Goal: Transaction & Acquisition: Book appointment/travel/reservation

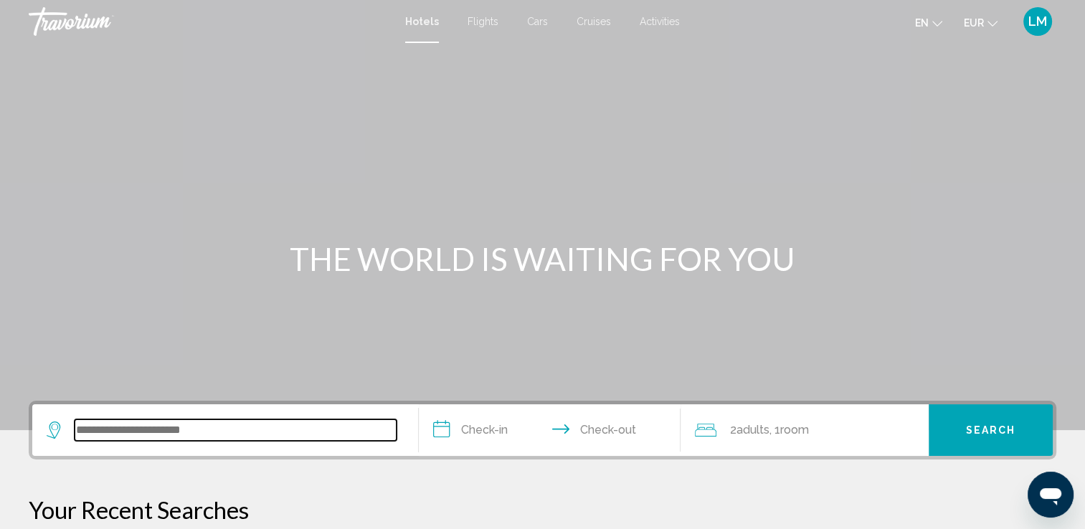
click at [250, 433] on input "Search widget" at bounding box center [236, 431] width 322 height 22
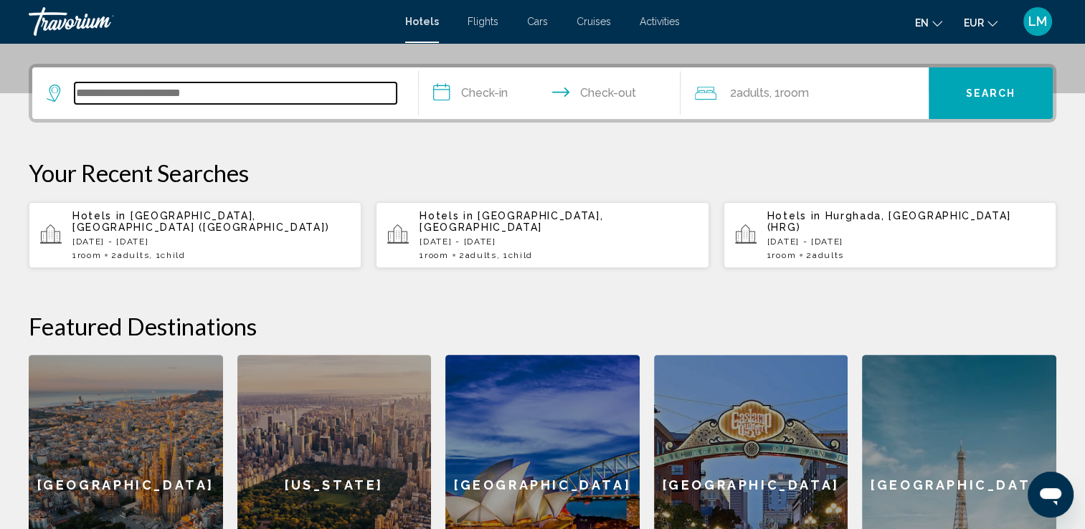
scroll to position [354, 0]
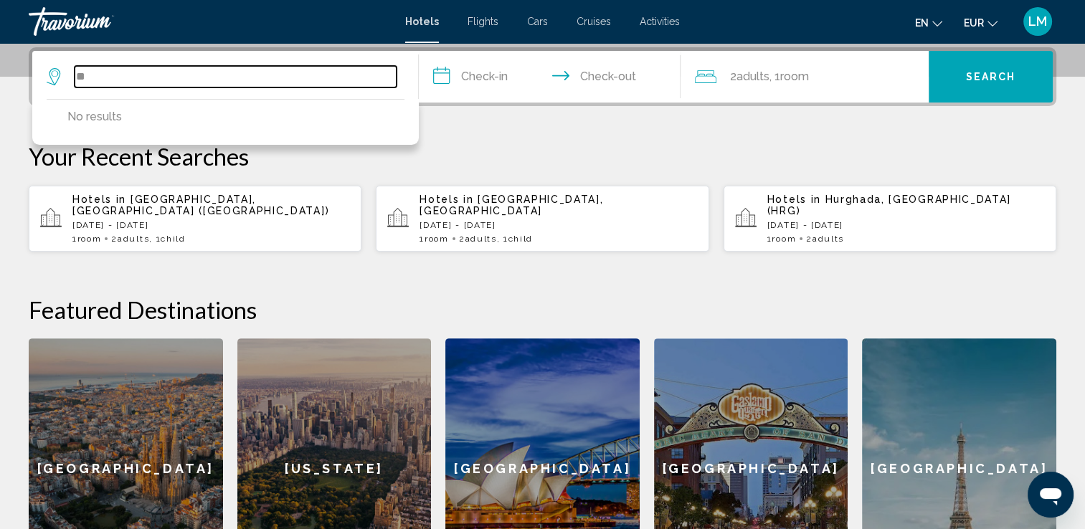
type input "*"
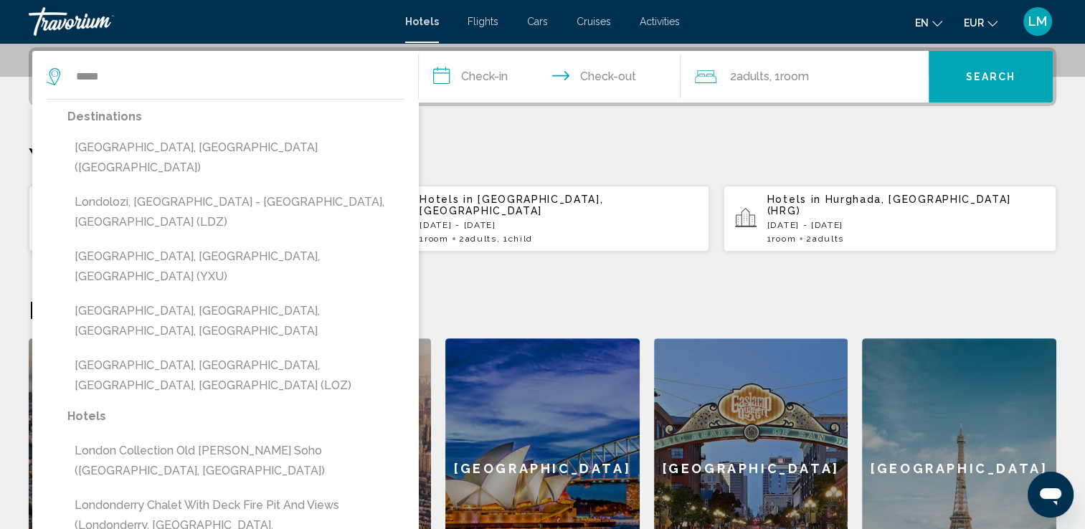
drag, startPoint x: 179, startPoint y: 141, endPoint x: 409, endPoint y: 108, distance: 231.9
click at [183, 137] on button "[GEOGRAPHIC_DATA], [GEOGRAPHIC_DATA] ([GEOGRAPHIC_DATA])" at bounding box center [235, 157] width 337 height 47
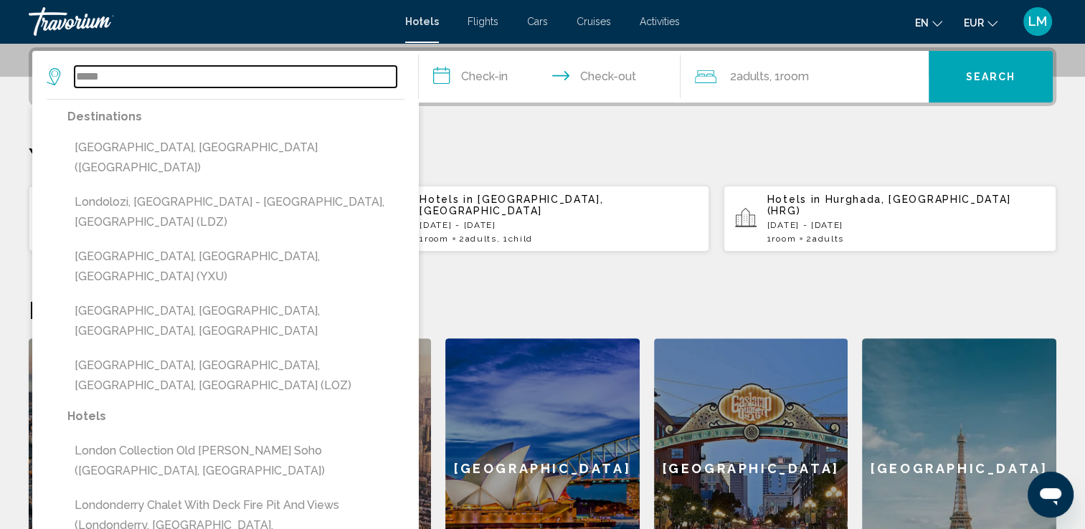
type input "**********"
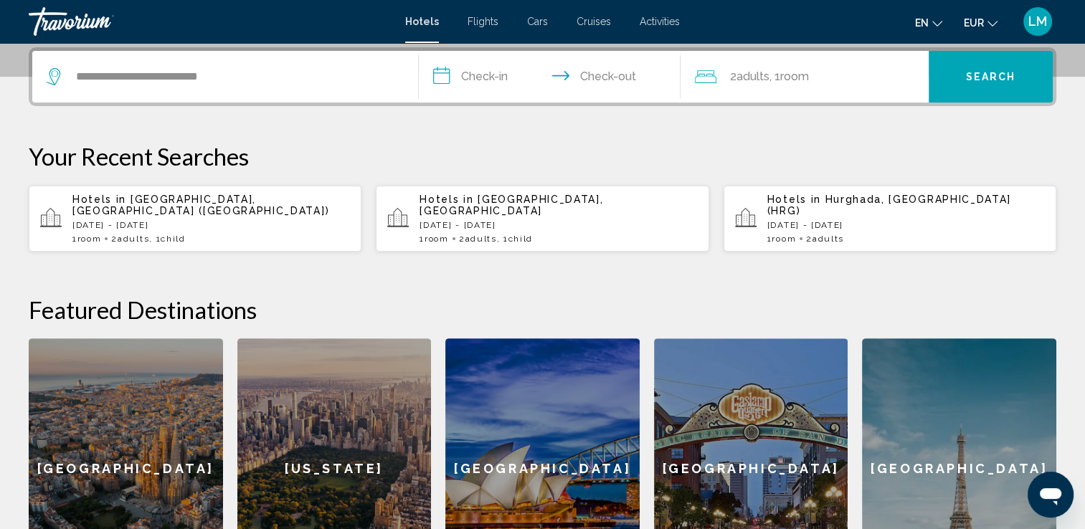
click at [502, 92] on input "**********" at bounding box center [553, 79] width 268 height 56
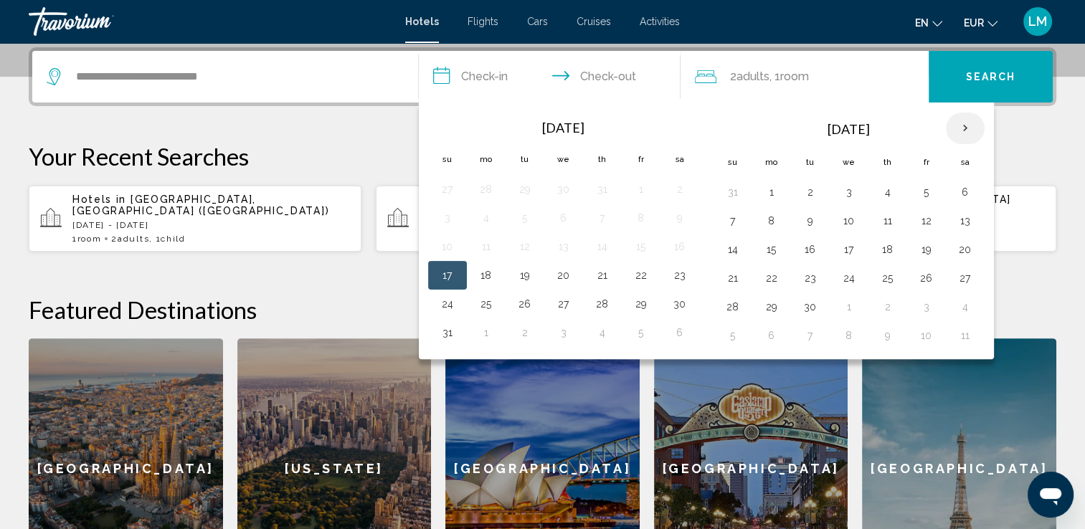
click at [962, 121] on th "Next month" at bounding box center [965, 129] width 39 height 32
click at [962, 118] on th "Next month" at bounding box center [965, 129] width 39 height 32
click at [762, 303] on button "29" at bounding box center [771, 307] width 23 height 20
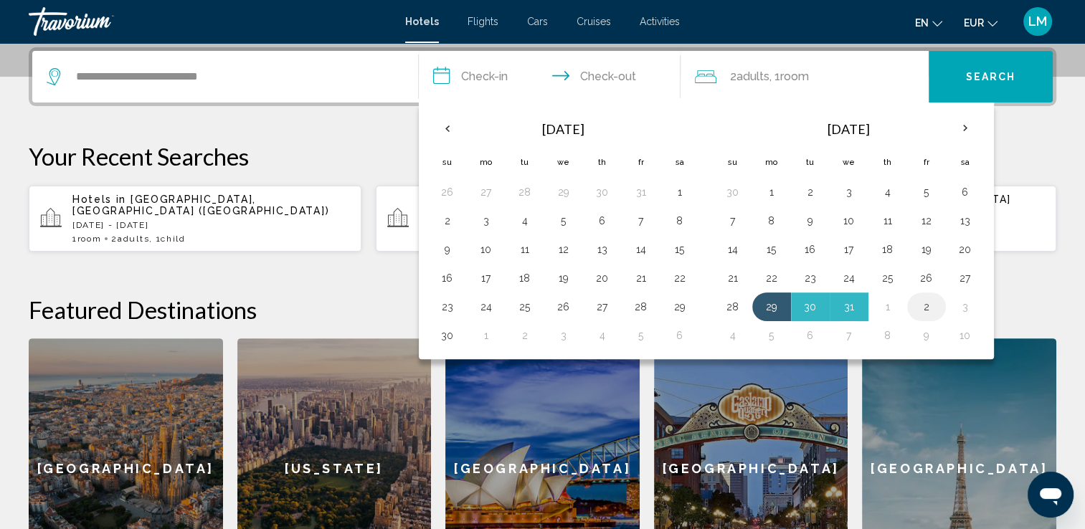
click at [923, 304] on button "2" at bounding box center [926, 307] width 23 height 20
type input "**********"
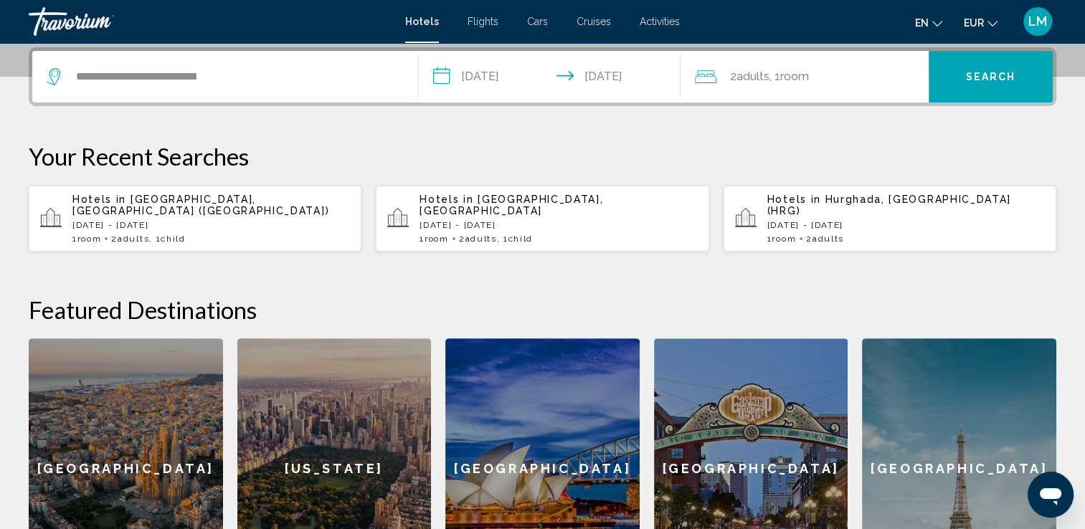
click at [785, 71] on span ", 1 Room rooms" at bounding box center [788, 77] width 39 height 20
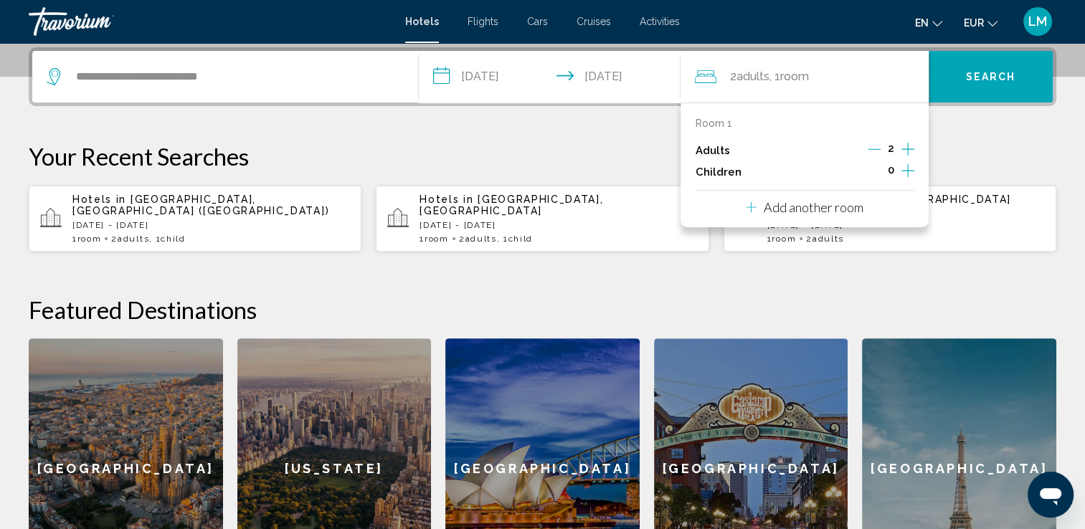
click at [908, 165] on icon "Increment children" at bounding box center [908, 170] width 13 height 17
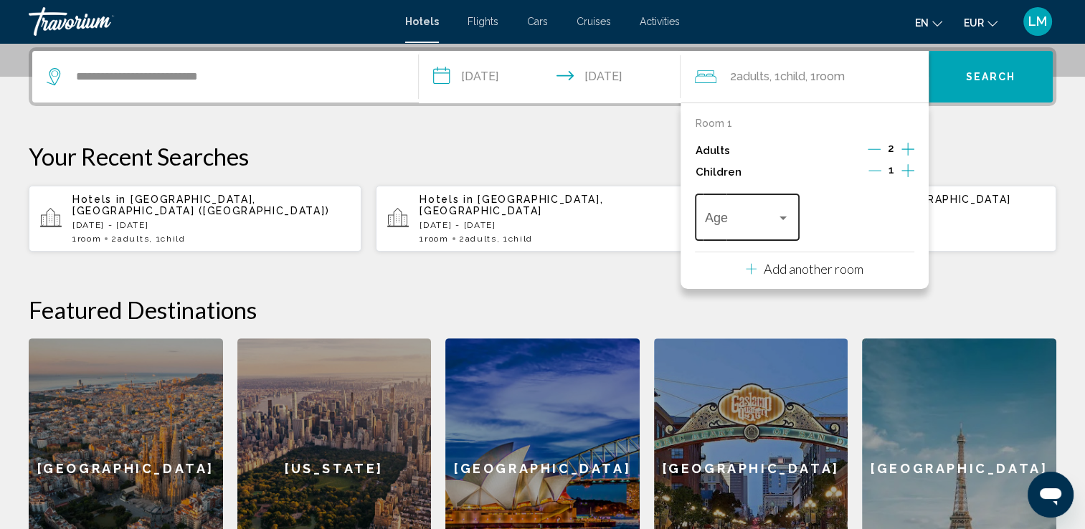
click at [746, 205] on div "Age" at bounding box center [747, 215] width 85 height 51
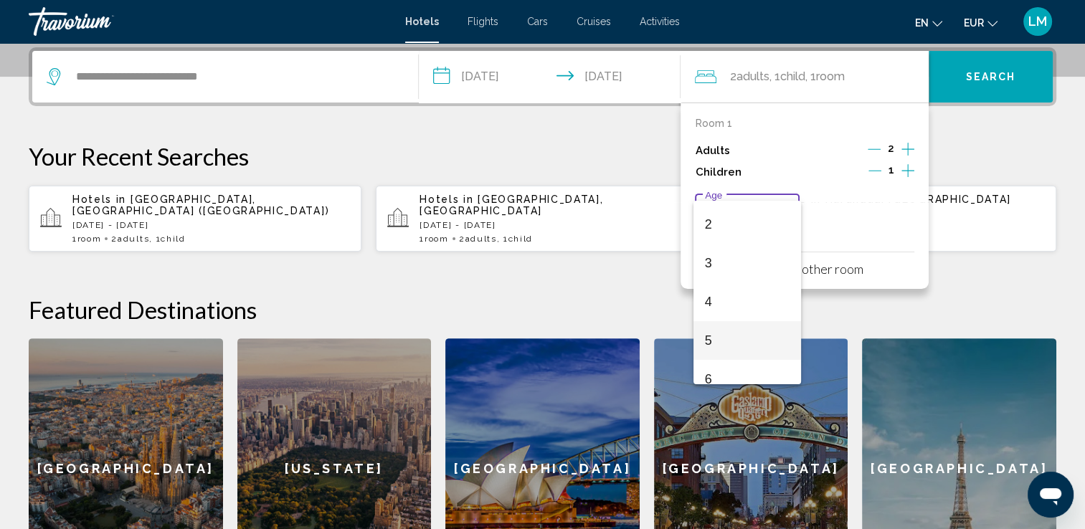
scroll to position [143, 0]
click at [748, 306] on span "6" at bounding box center [747, 309] width 85 height 39
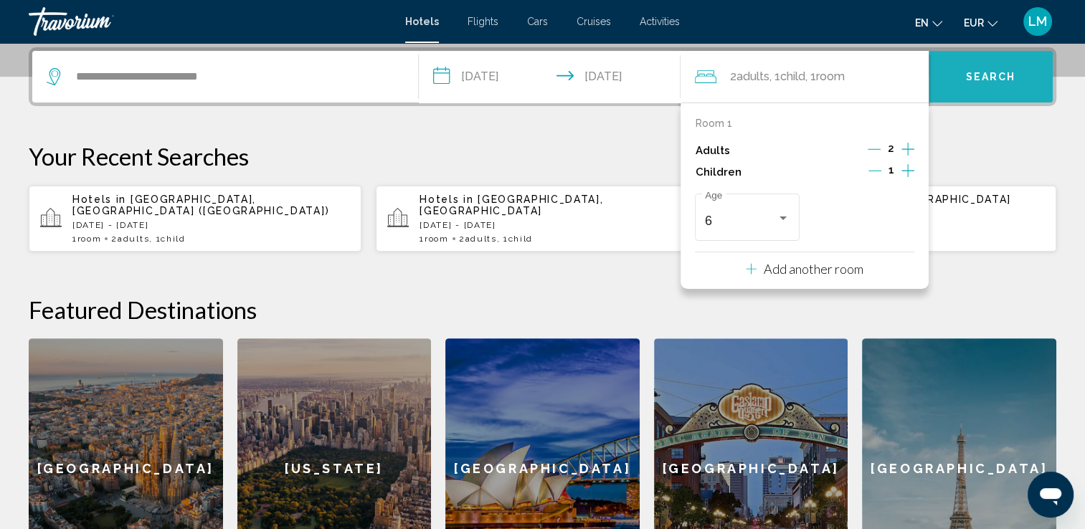
click at [1014, 95] on button "Search" at bounding box center [991, 77] width 124 height 52
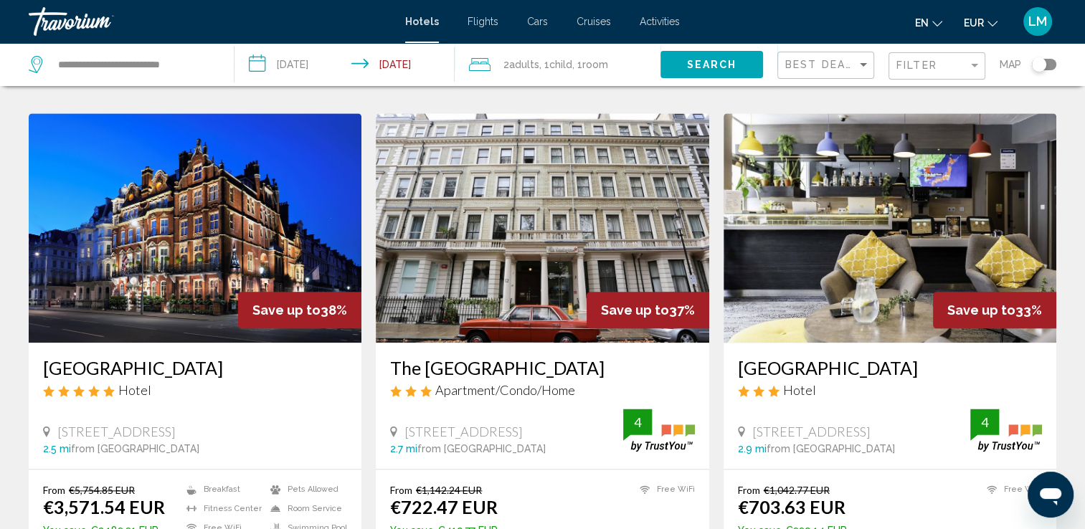
scroll to position [1650, 0]
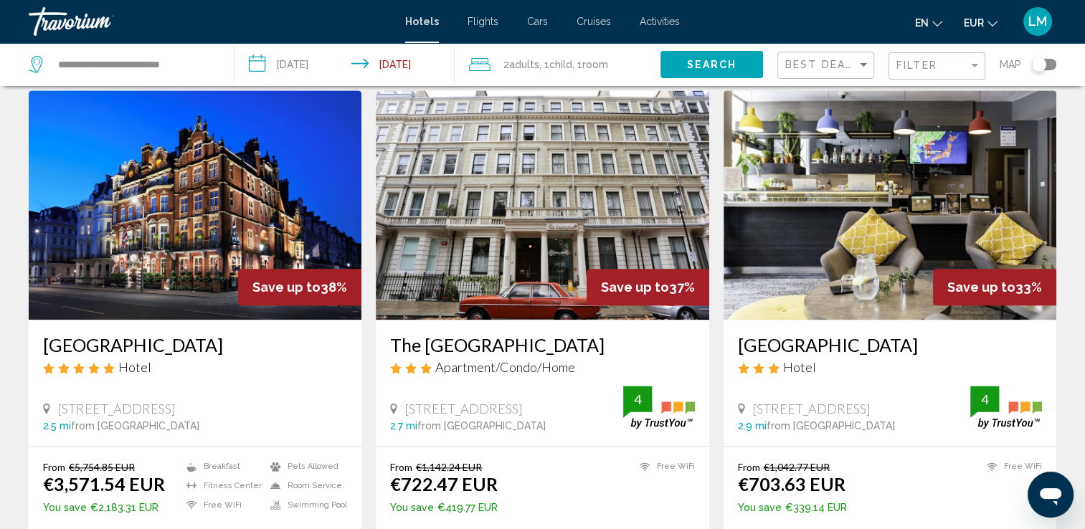
click at [505, 202] on img "Main content" at bounding box center [542, 205] width 333 height 230
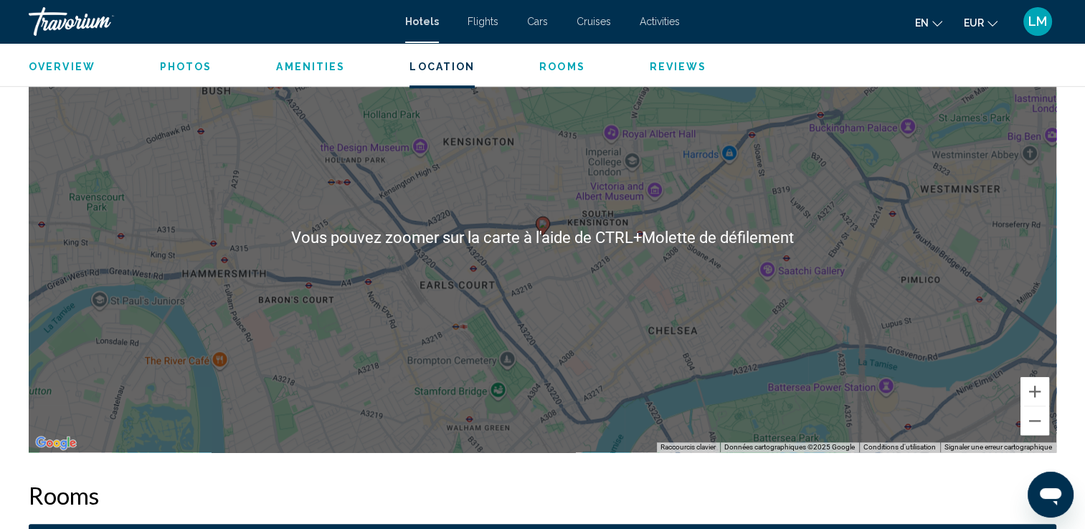
scroll to position [1435, 0]
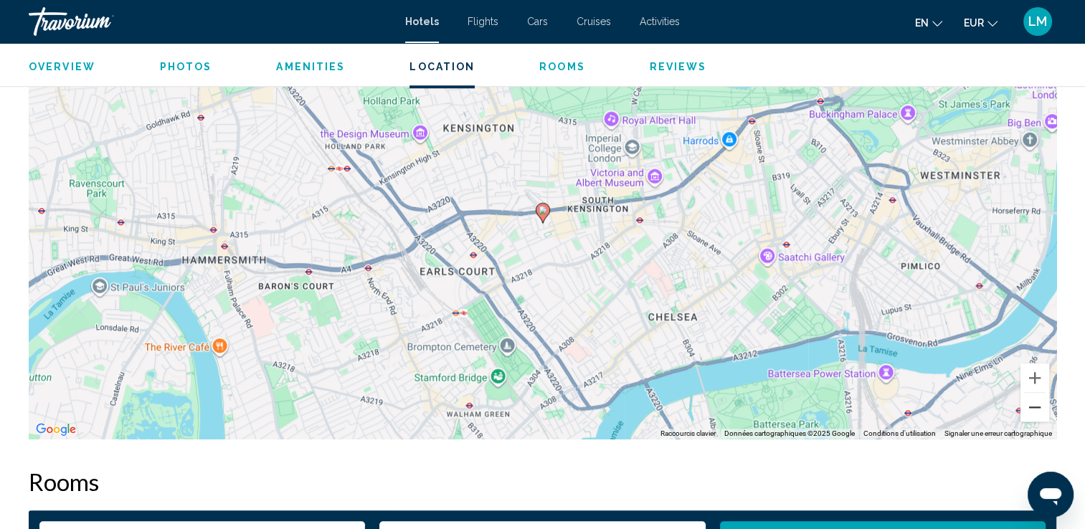
click at [1035, 412] on button "Zoom arrière" at bounding box center [1035, 407] width 29 height 29
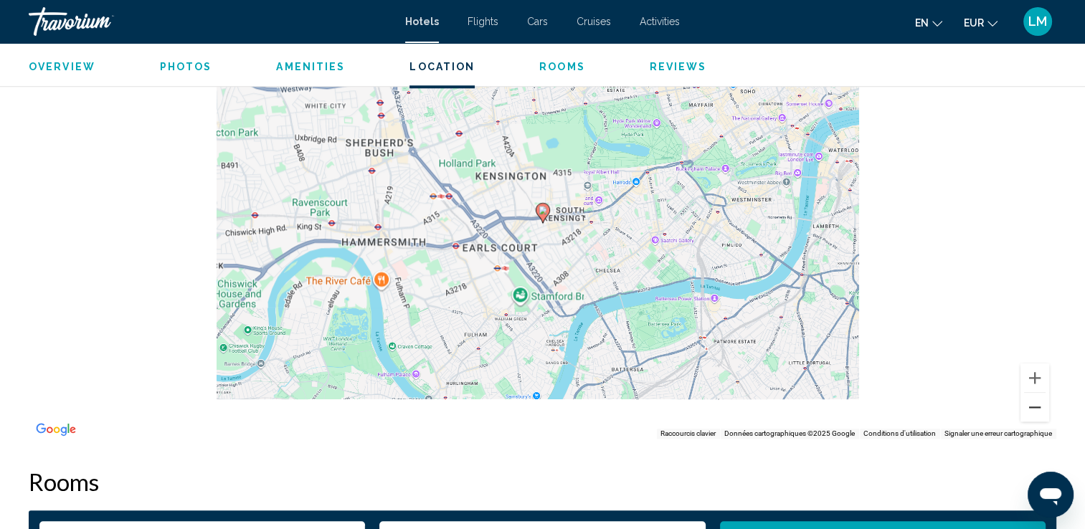
click at [1035, 409] on button "Zoom arrière" at bounding box center [1035, 407] width 29 height 29
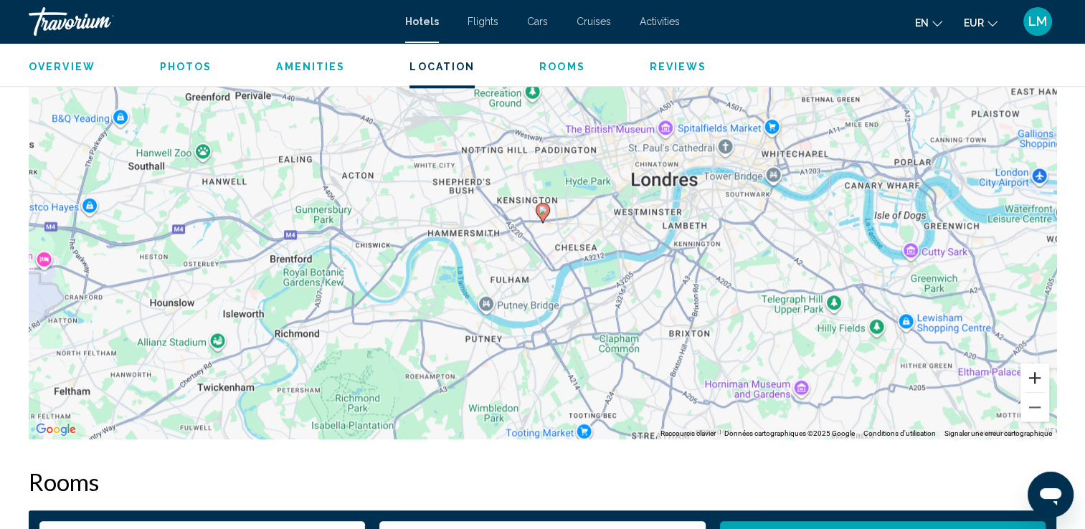
click at [1039, 380] on button "Zoom avant" at bounding box center [1035, 378] width 29 height 29
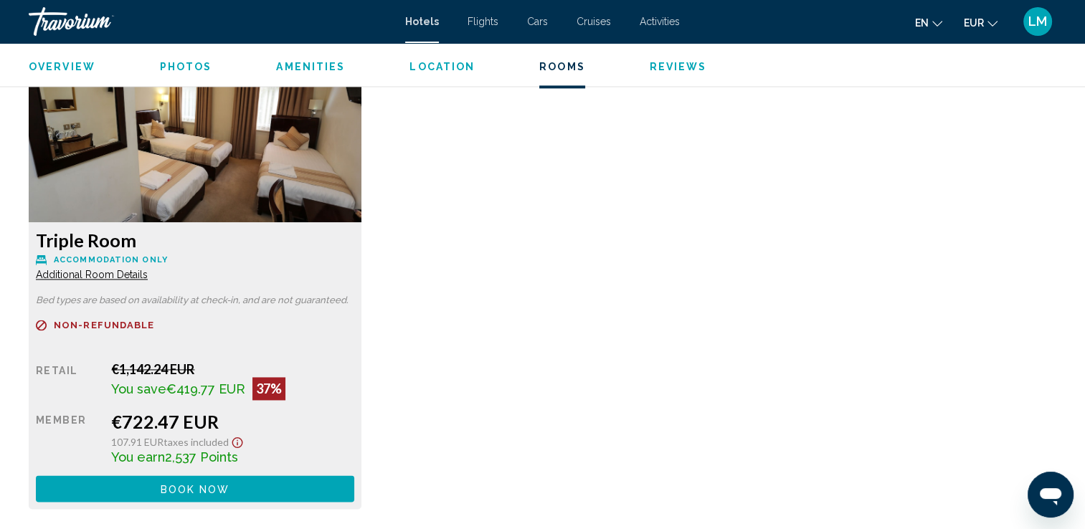
scroll to position [2081, 0]
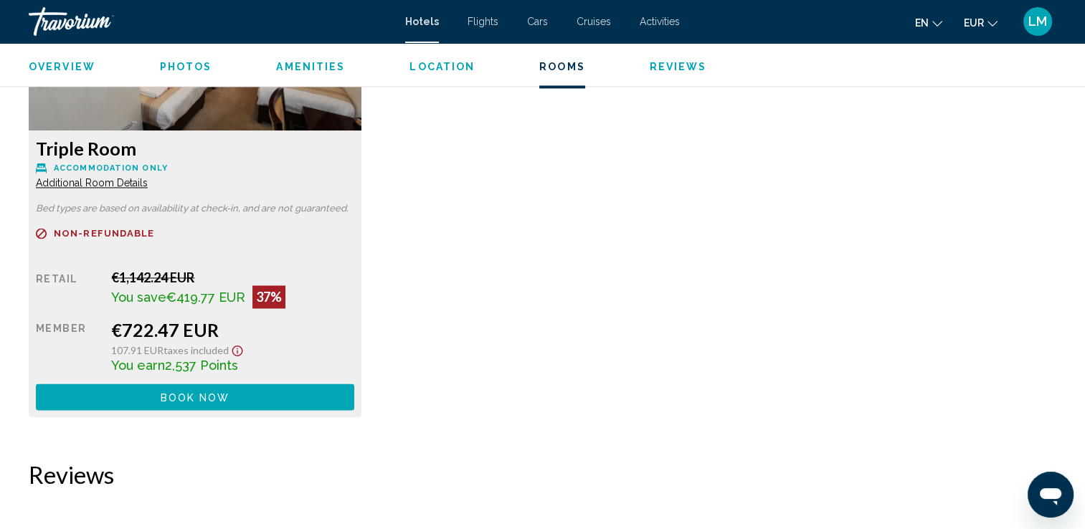
drag, startPoint x: 22, startPoint y: 141, endPoint x: 529, endPoint y: 154, distance: 507.4
click at [530, 155] on div "Triple Room Accommodation Only Additional Room Details Bed types are based on a…" at bounding box center [543, 191] width 1042 height 481
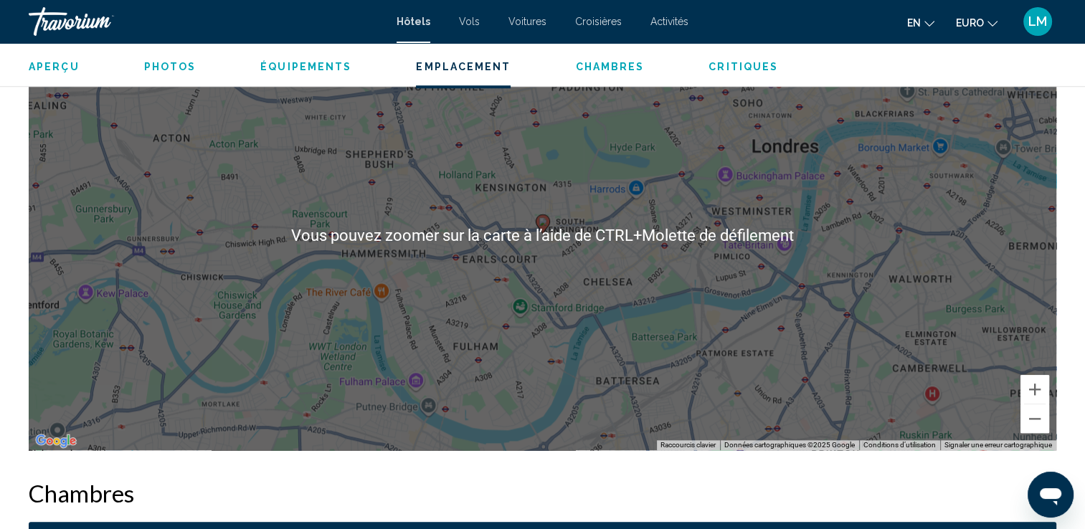
scroll to position [1435, 0]
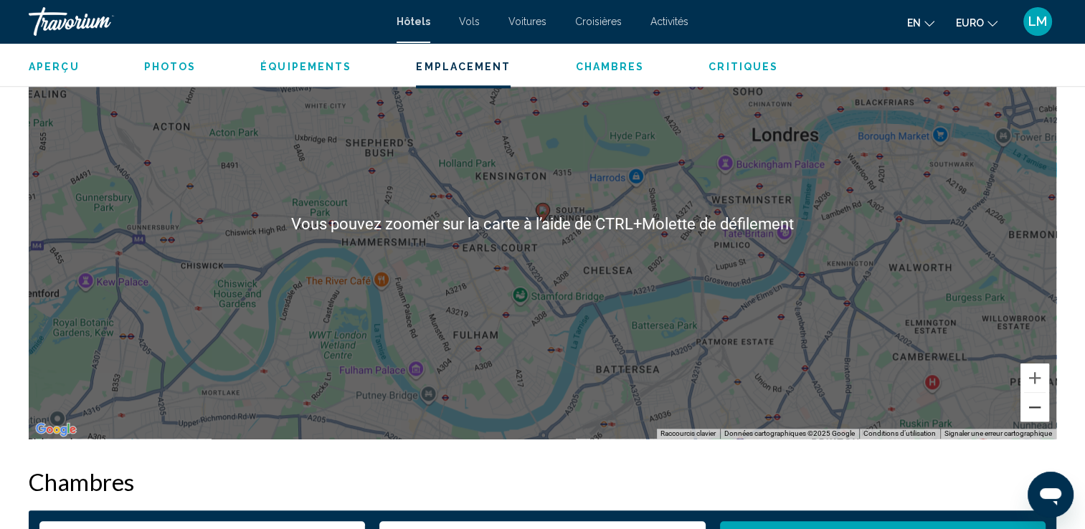
click at [1035, 408] on button "Zoom arrière" at bounding box center [1035, 407] width 29 height 29
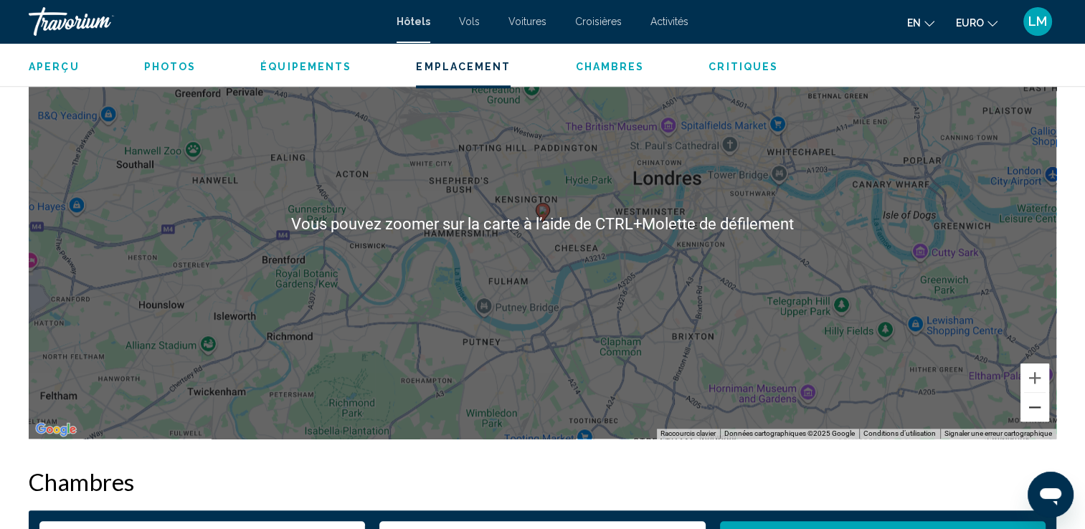
click at [1035, 408] on button "Zoom arrière" at bounding box center [1035, 407] width 29 height 29
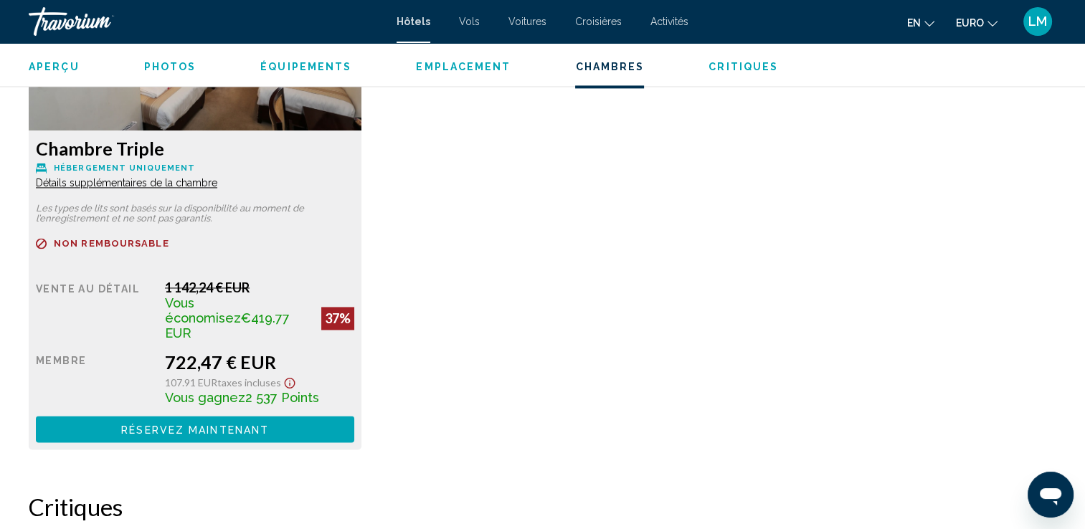
scroll to position [2009, 0]
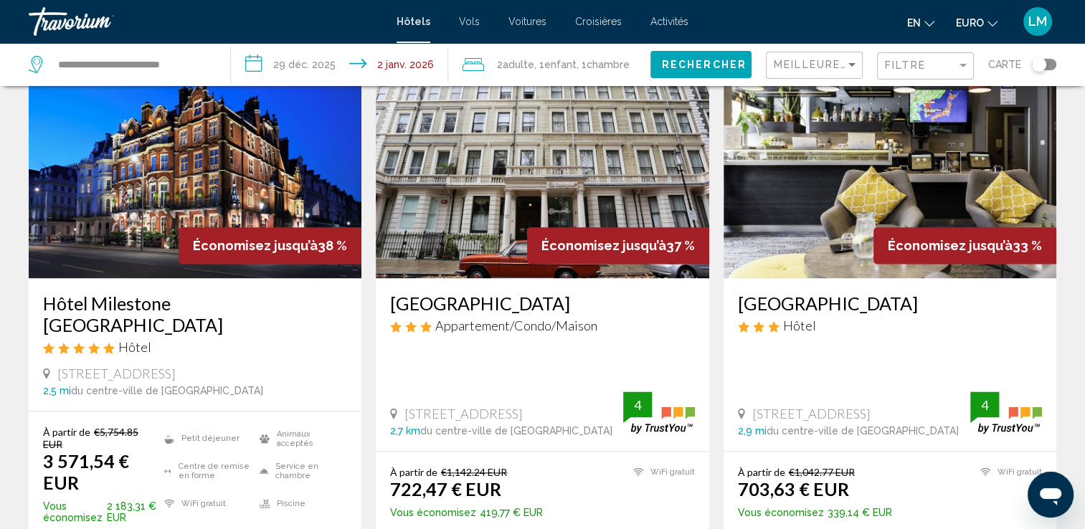
scroll to position [1937, 0]
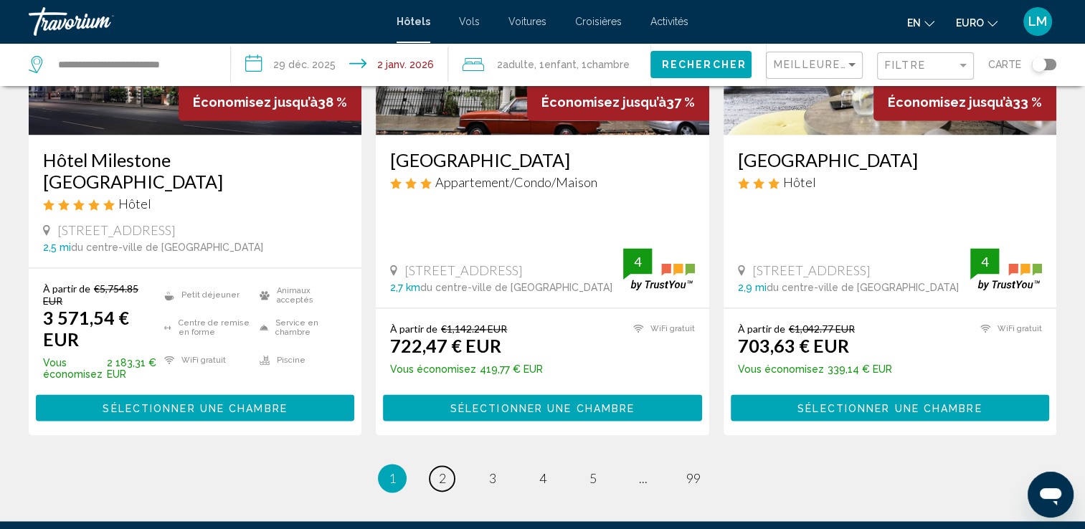
click at [432, 466] on link "page 2" at bounding box center [442, 478] width 25 height 25
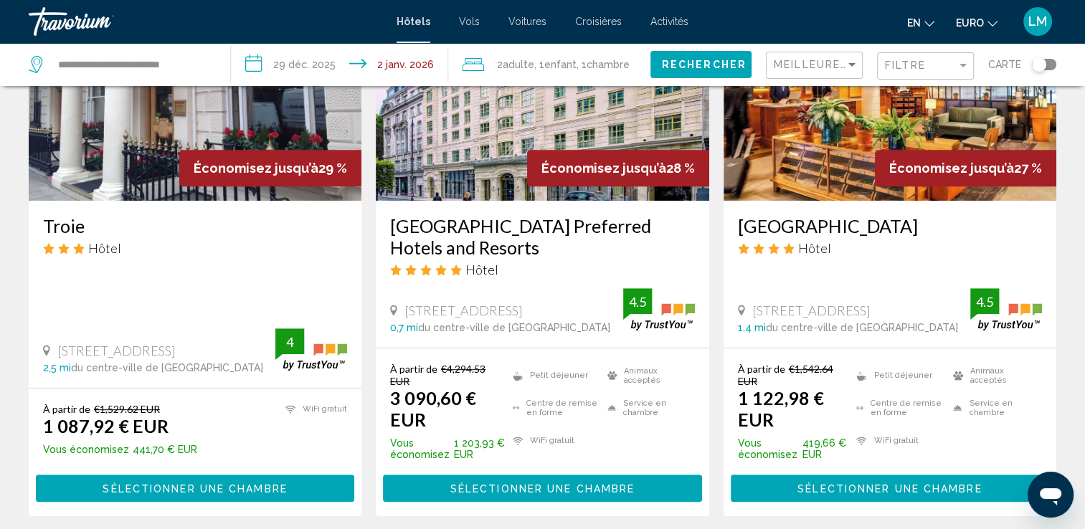
scroll to position [861, 0]
